Goal: Information Seeking & Learning: Learn about a topic

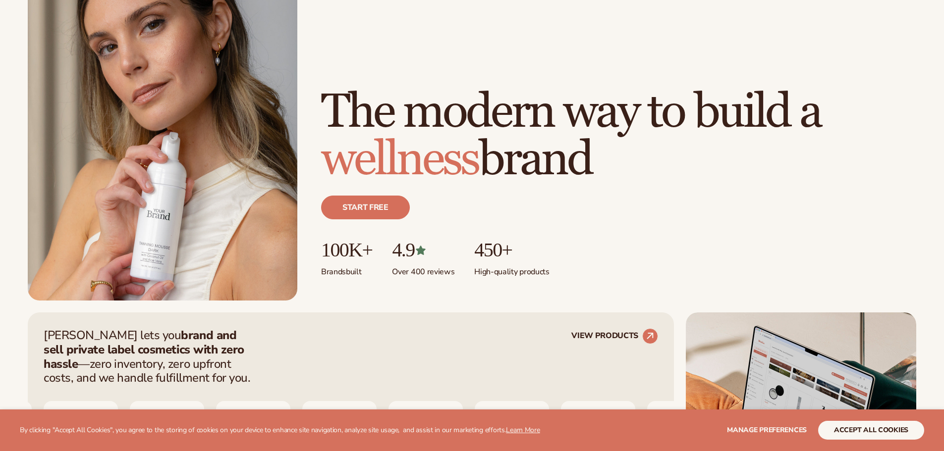
scroll to position [248, 0]
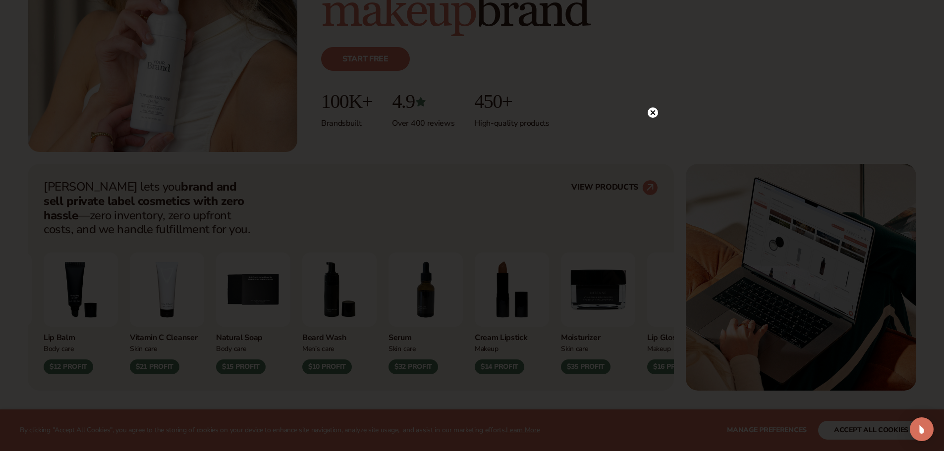
click at [651, 113] on circle at bounding box center [653, 113] width 10 height 10
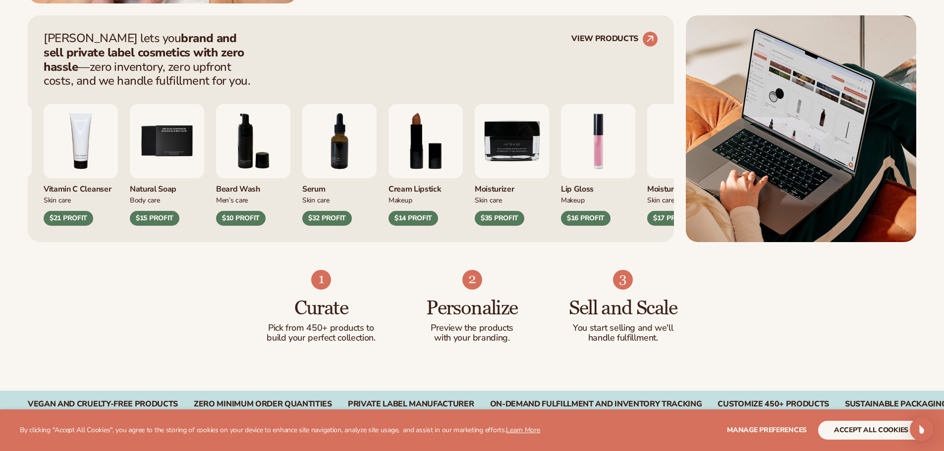
scroll to position [446, 0]
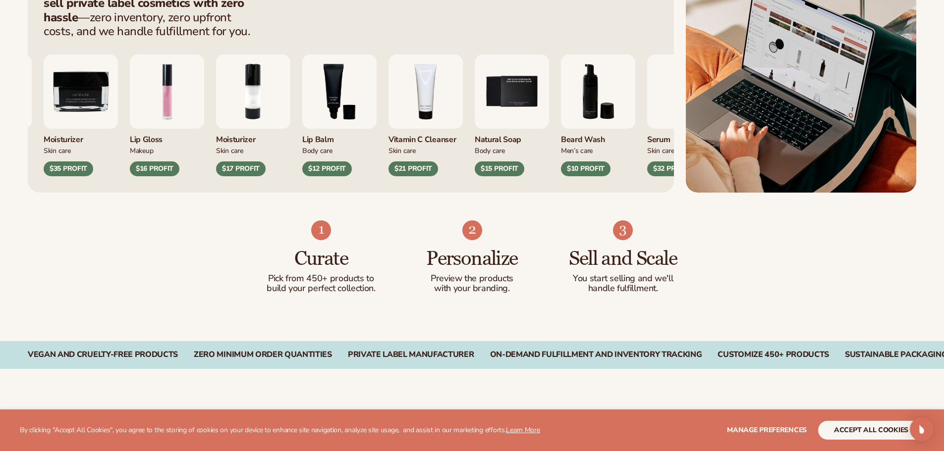
click at [161, 358] on div "Vegan and Cruelty-Free Products" at bounding box center [103, 354] width 150 height 9
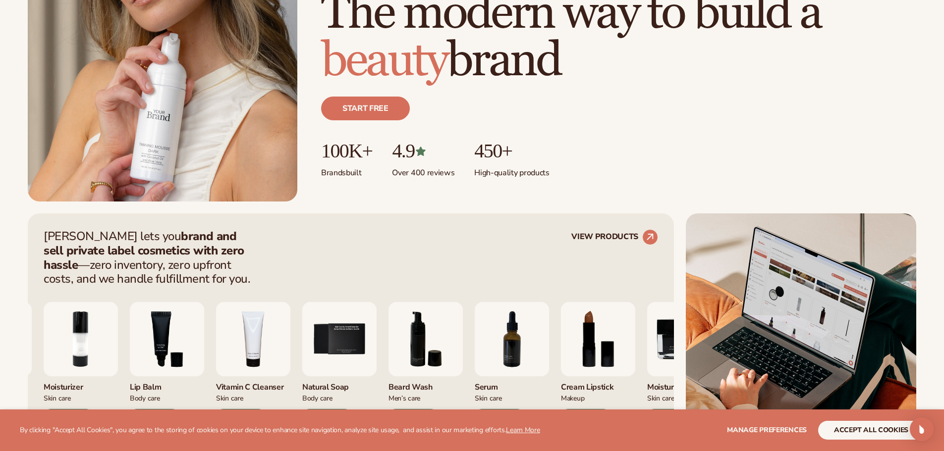
scroll to position [248, 0]
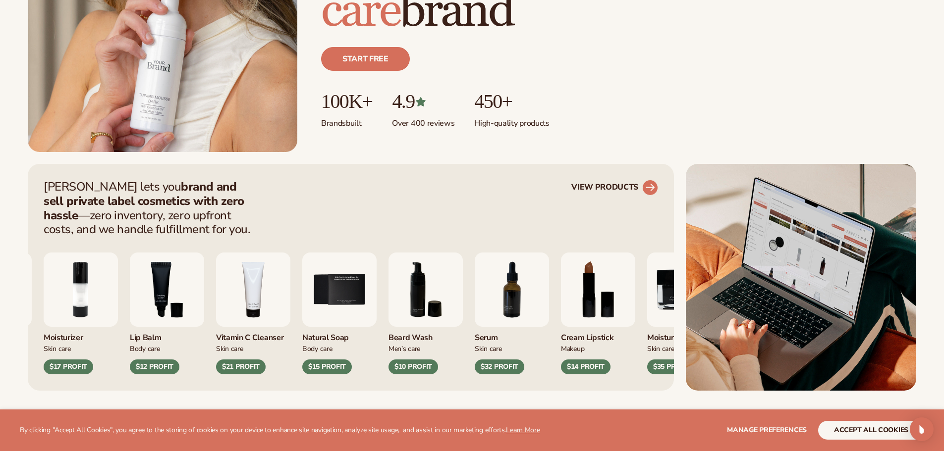
click at [595, 189] on link "VIEW PRODUCTS" at bounding box center [614, 188] width 87 height 16
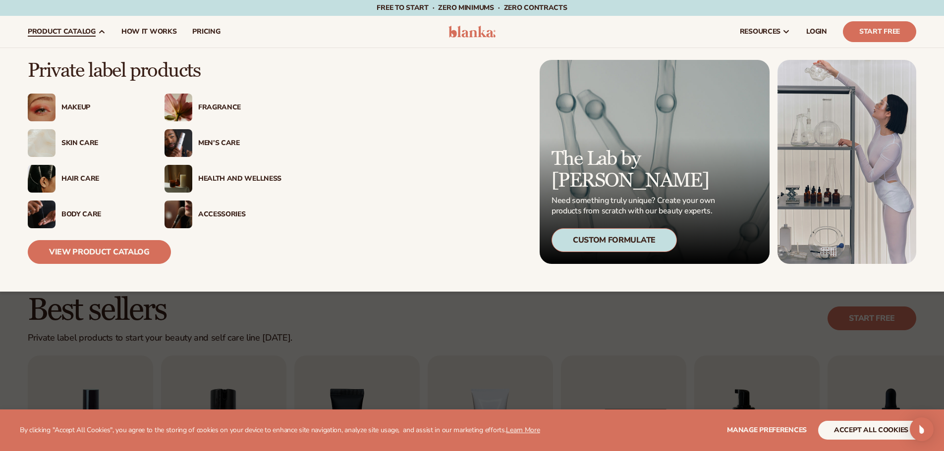
click at [619, 240] on div "Custom Formulate" at bounding box center [614, 240] width 125 height 24
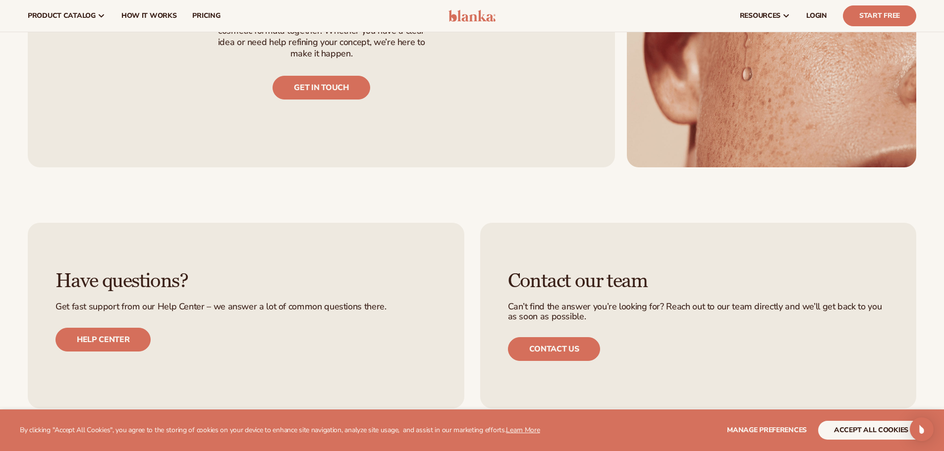
scroll to position [936, 0]
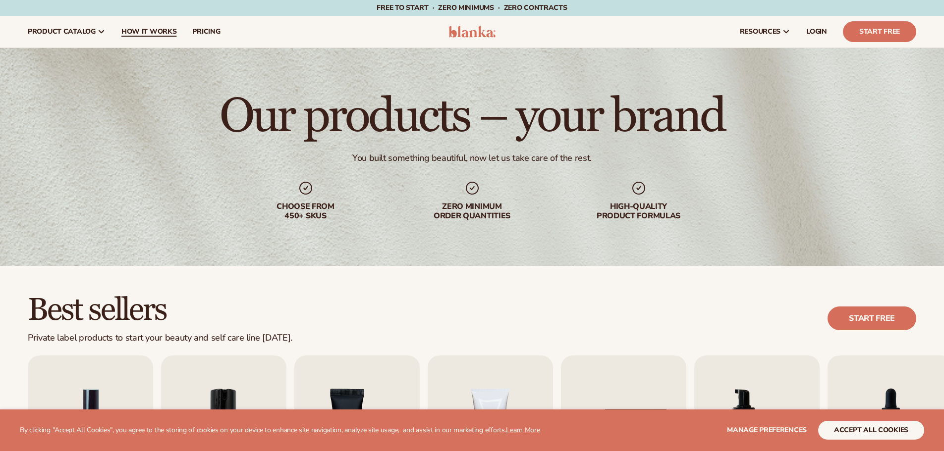
scroll to position [1, 0]
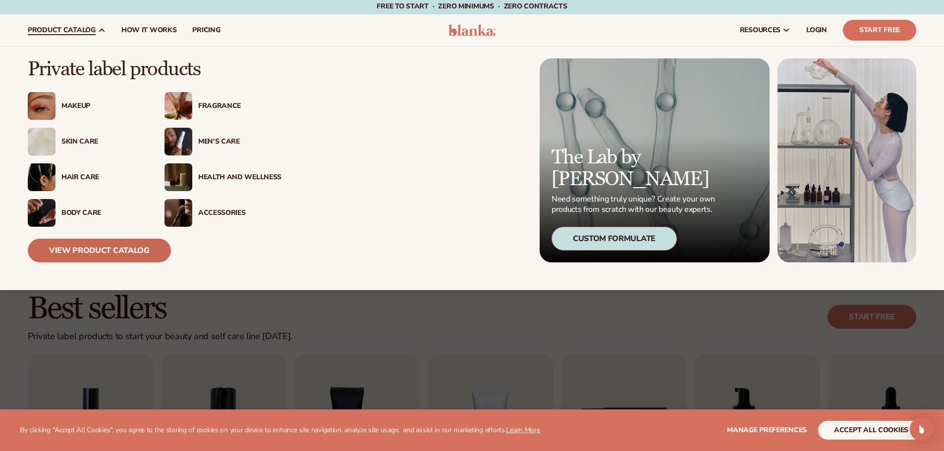
click at [108, 247] on link "View Product Catalog" at bounding box center [99, 251] width 143 height 24
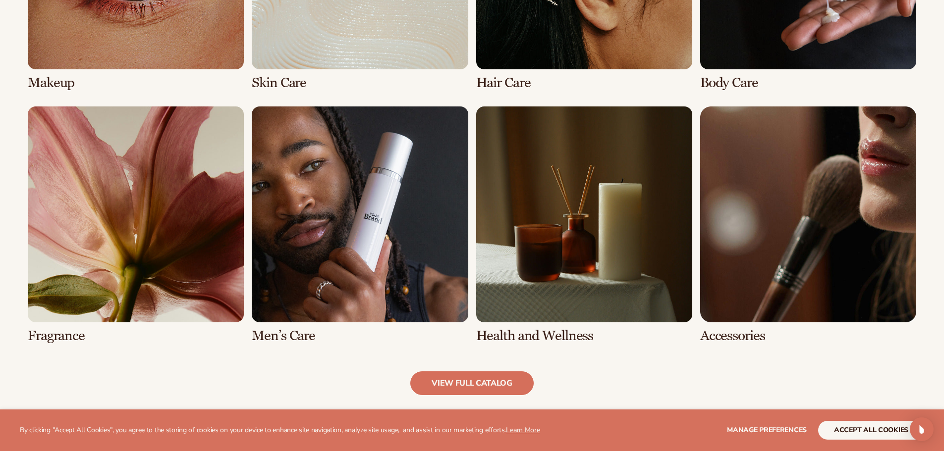
scroll to position [901, 0]
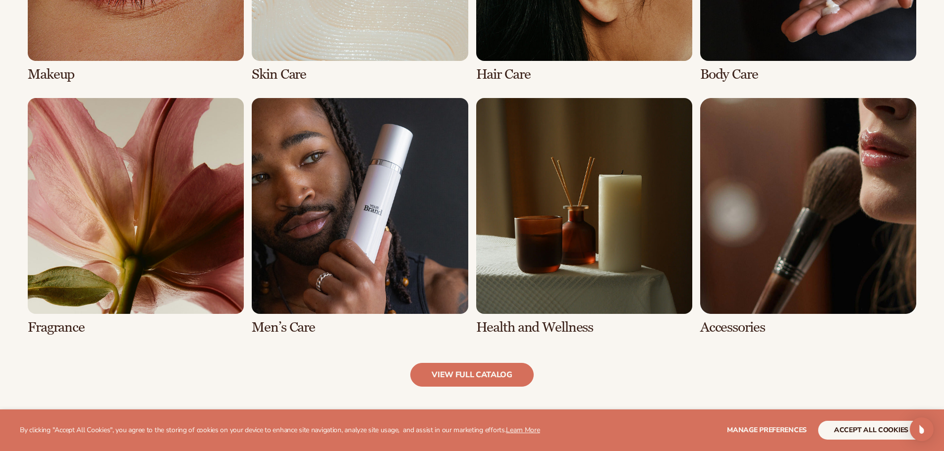
click at [585, 251] on link "7 / 8" at bounding box center [584, 216] width 216 height 237
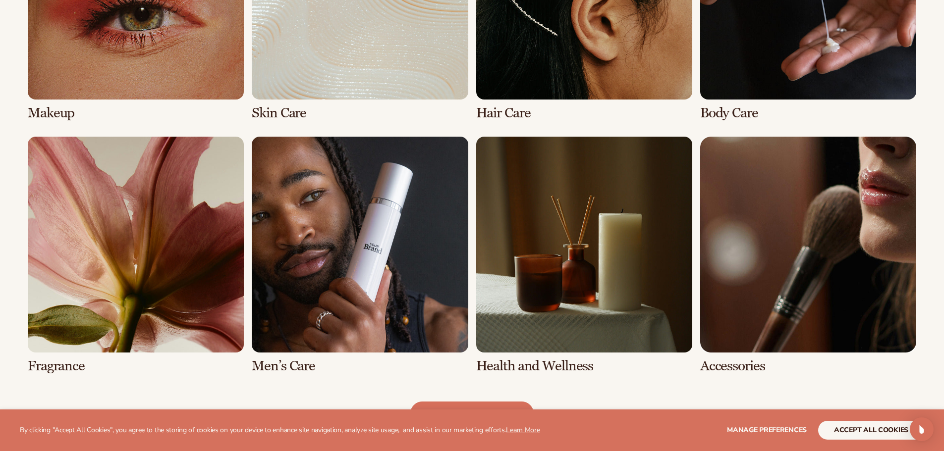
scroll to position [896, 0]
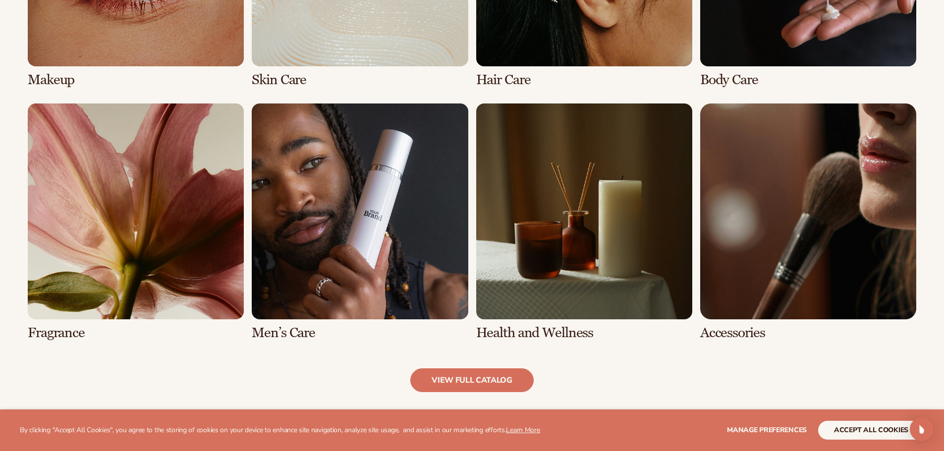
click at [574, 334] on link "7 / 8" at bounding box center [584, 222] width 216 height 237
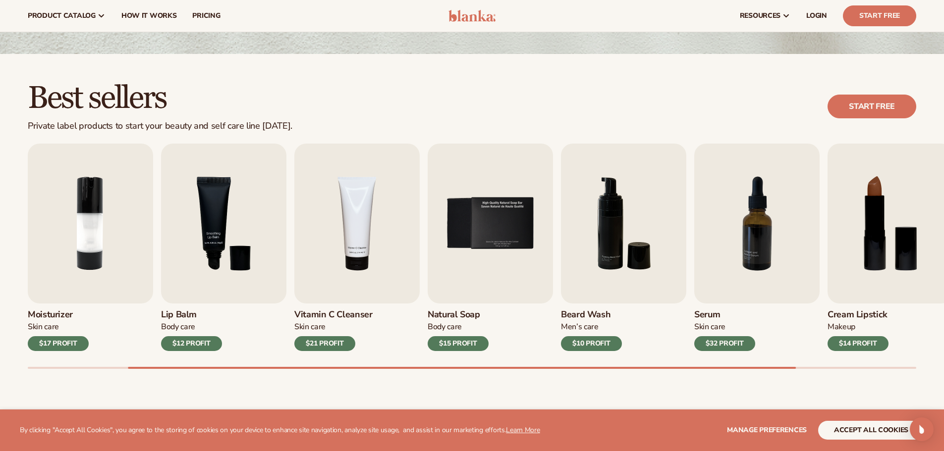
scroll to position [210, 0]
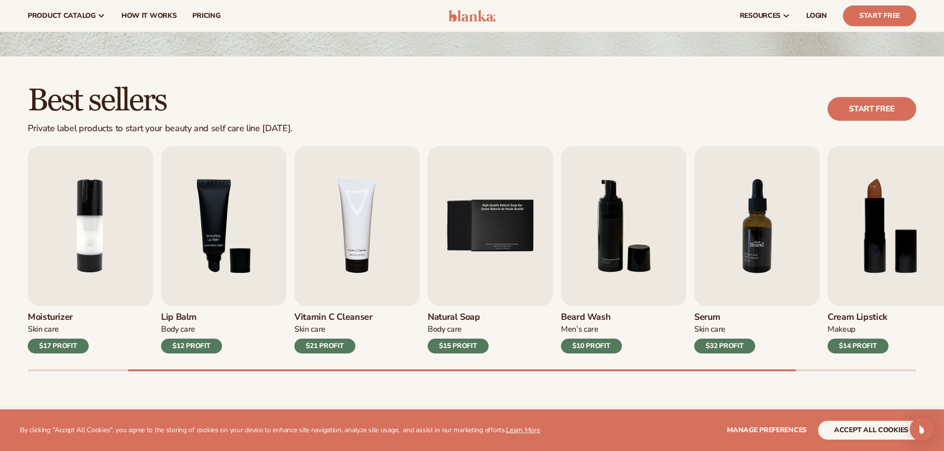
click at [761, 210] on img "7 / 9" at bounding box center [756, 226] width 125 height 160
click at [707, 318] on h3 "Serum" at bounding box center [724, 317] width 61 height 11
click at [726, 268] on img "7 / 9" at bounding box center [756, 226] width 125 height 160
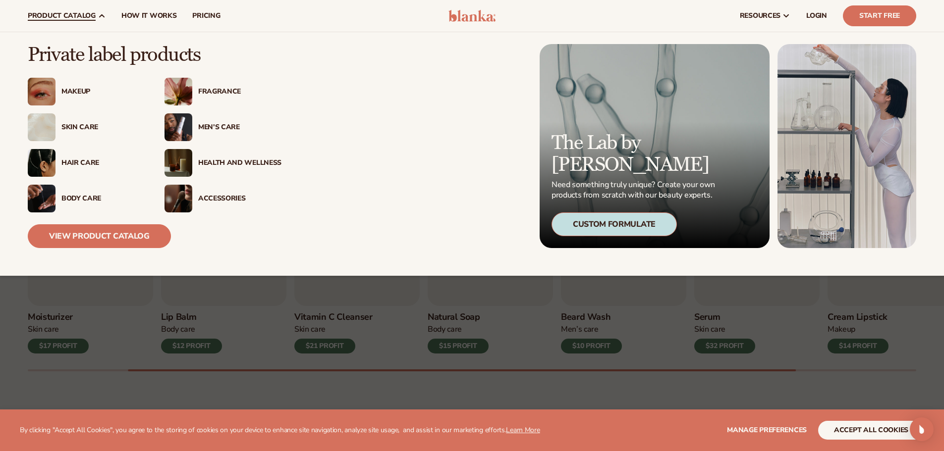
click at [78, 129] on div "Skin Care" at bounding box center [102, 127] width 83 height 8
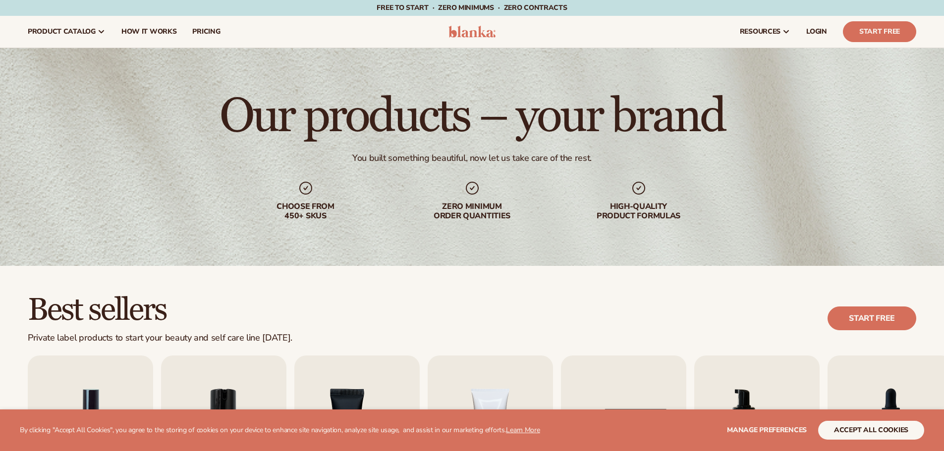
scroll to position [198, 0]
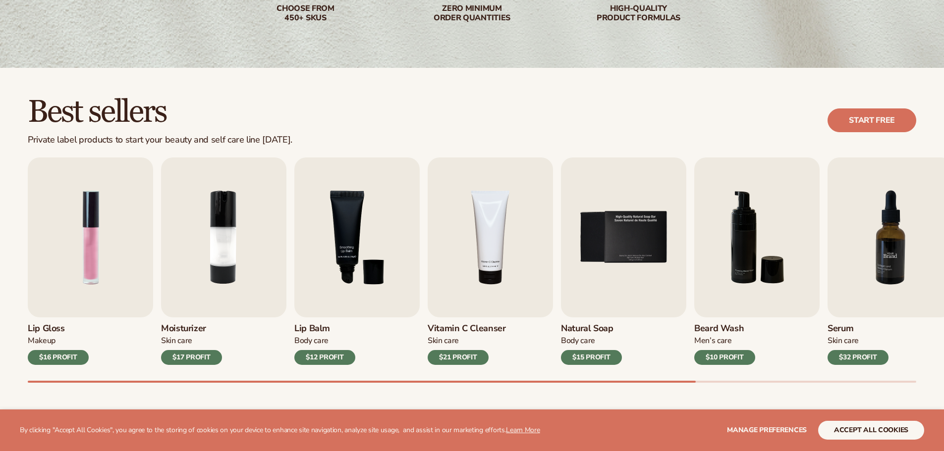
click at [881, 252] on img "7 / 9" at bounding box center [890, 238] width 125 height 160
click at [865, 360] on div "$32 PROFIT" at bounding box center [858, 357] width 61 height 15
